Goal: Find specific page/section: Find specific page/section

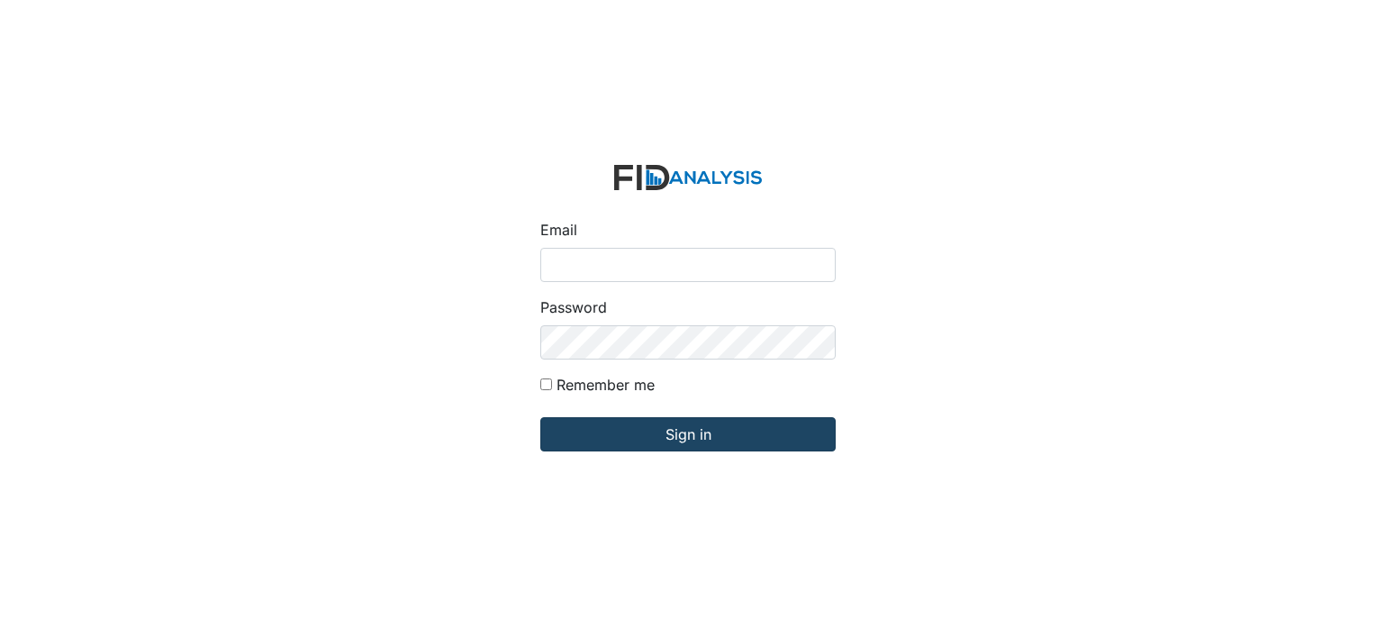
type input "[PERSON_NAME][EMAIL_ADDRESS][DOMAIN_NAME]"
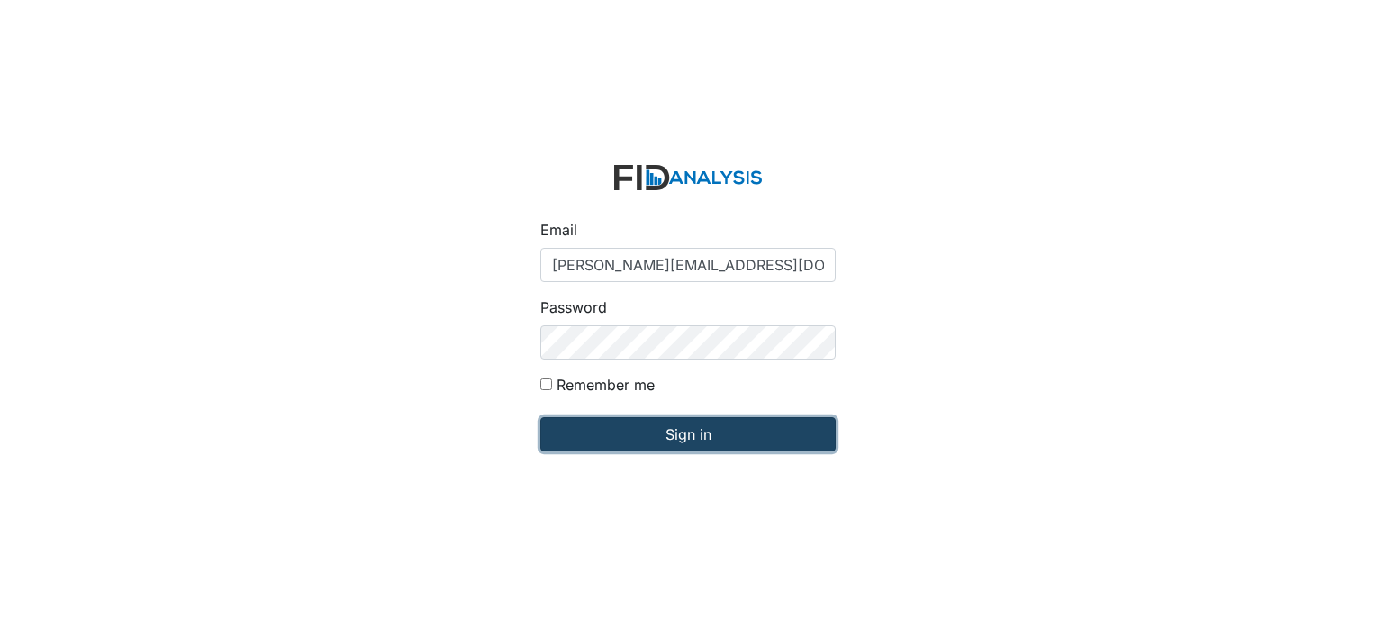
click at [626, 438] on input "Sign in" at bounding box center [687, 434] width 295 height 34
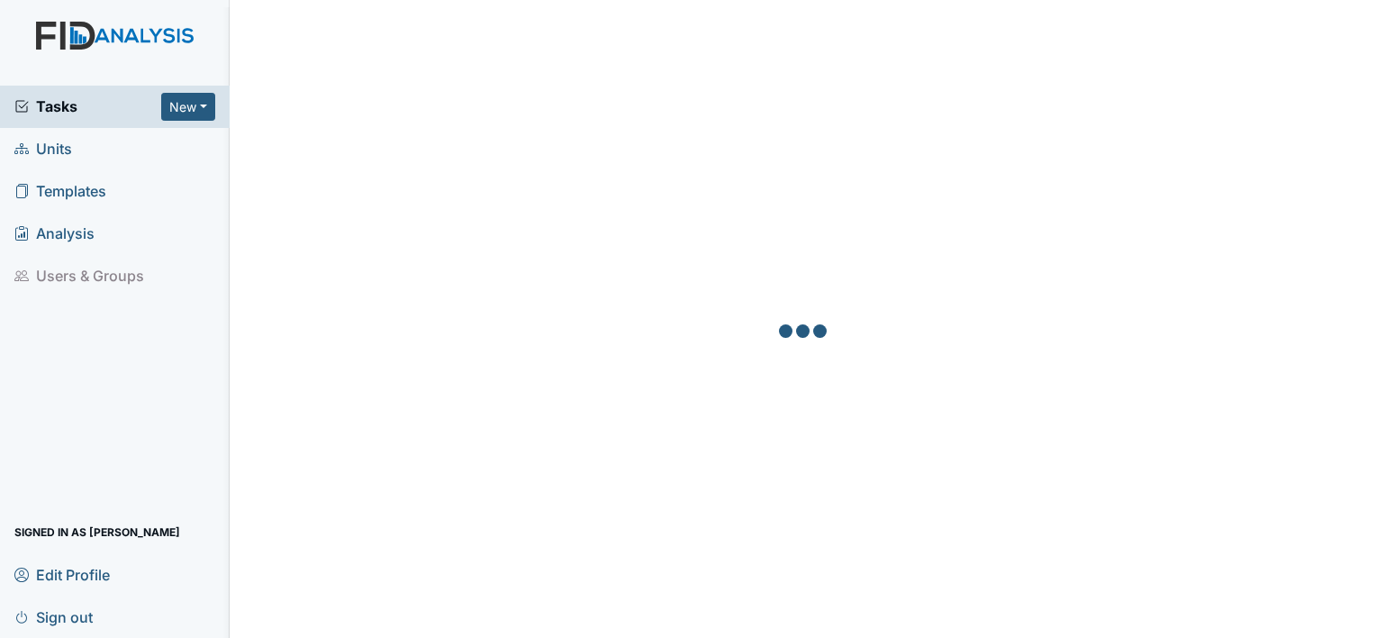
click at [50, 146] on span "Units" at bounding box center [43, 149] width 58 height 28
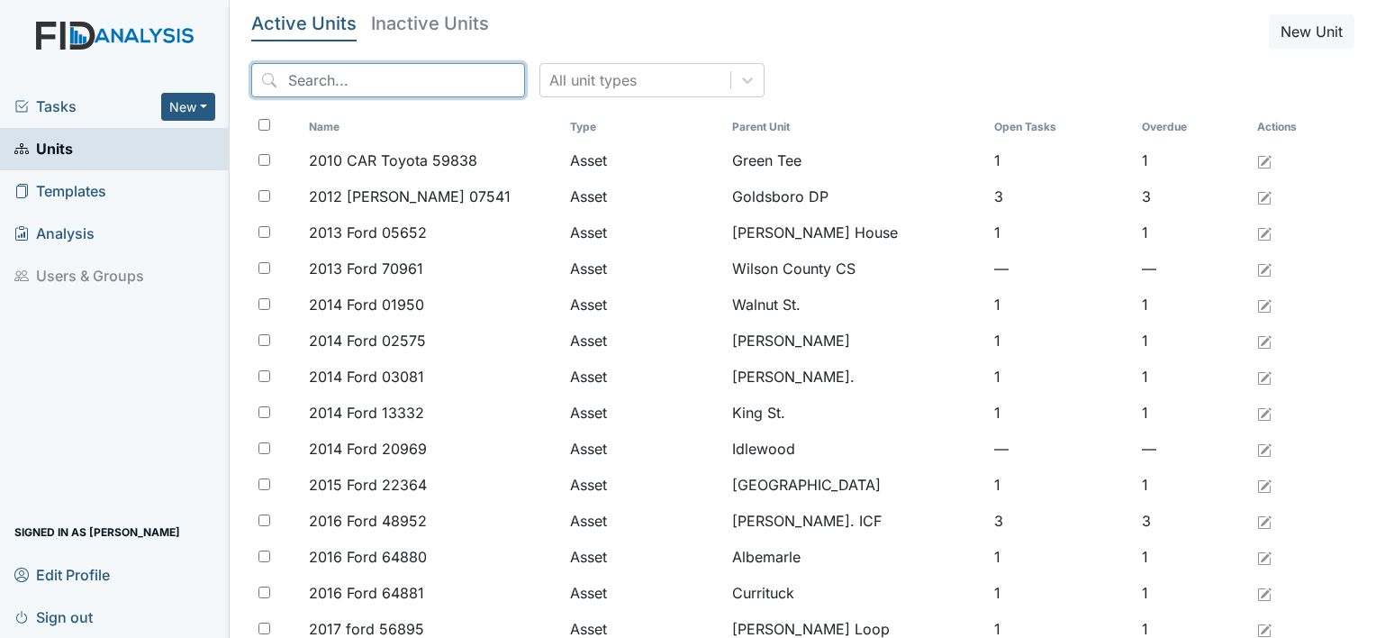
click at [377, 84] on input "search" at bounding box center [388, 80] width 274 height 34
type input "ch"
